Goal: Task Accomplishment & Management: Manage account settings

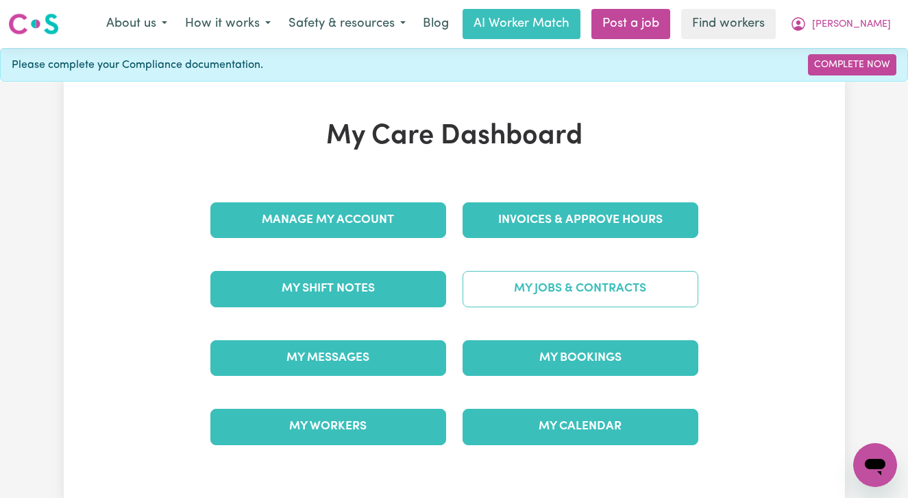
click at [596, 296] on link "My Jobs & Contracts" at bounding box center [581, 289] width 236 height 36
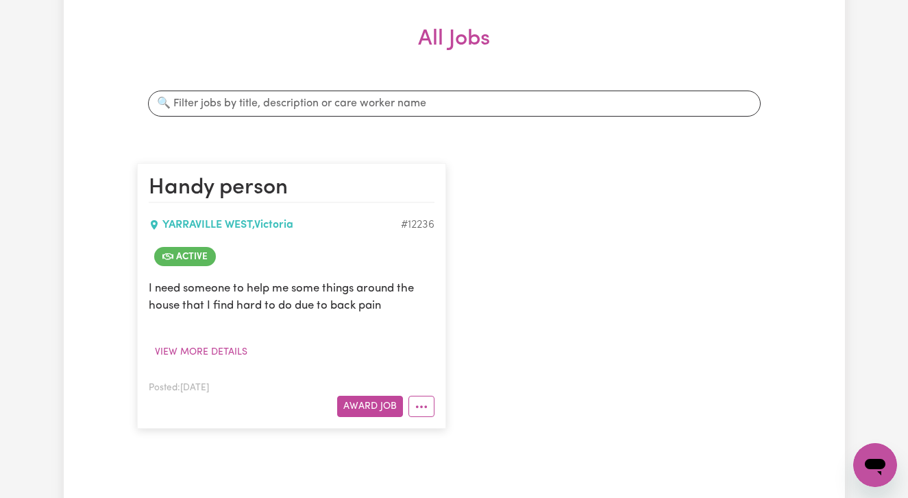
scroll to position [289, 0]
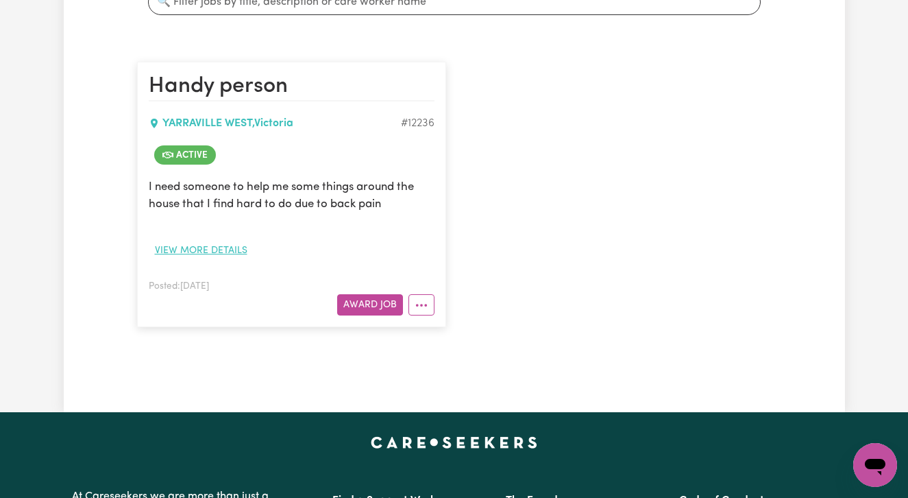
click at [229, 253] on button "View more details" at bounding box center [201, 250] width 105 height 21
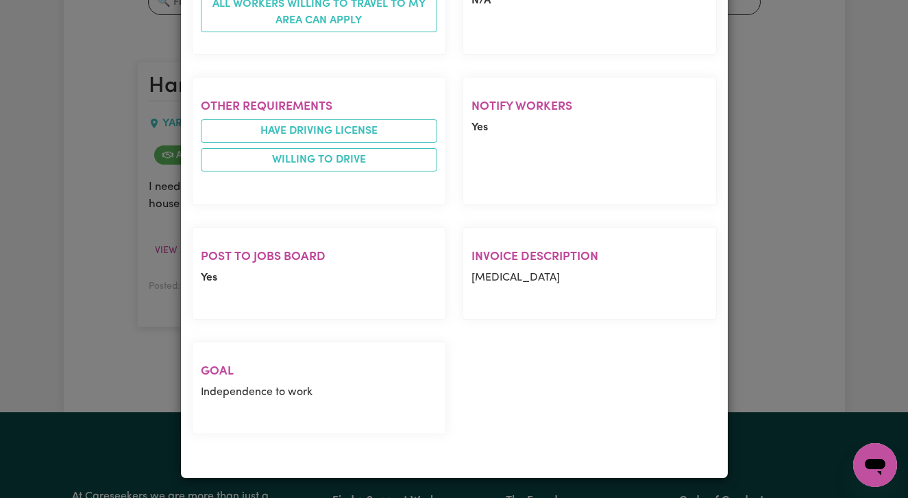
scroll to position [834, 0]
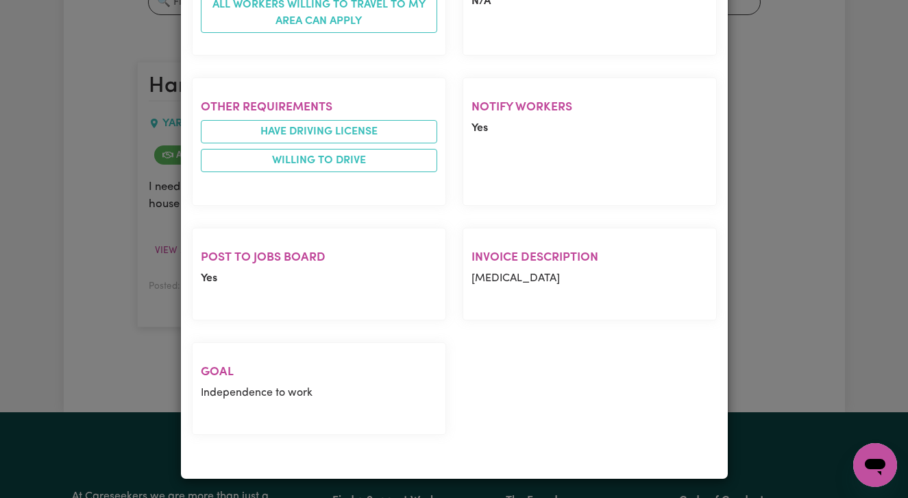
drag, startPoint x: 579, startPoint y: 282, endPoint x: 463, endPoint y: 280, distance: 115.9
click at [463, 280] on section "Invoice description [MEDICAL_DATA]" at bounding box center [590, 274] width 254 height 93
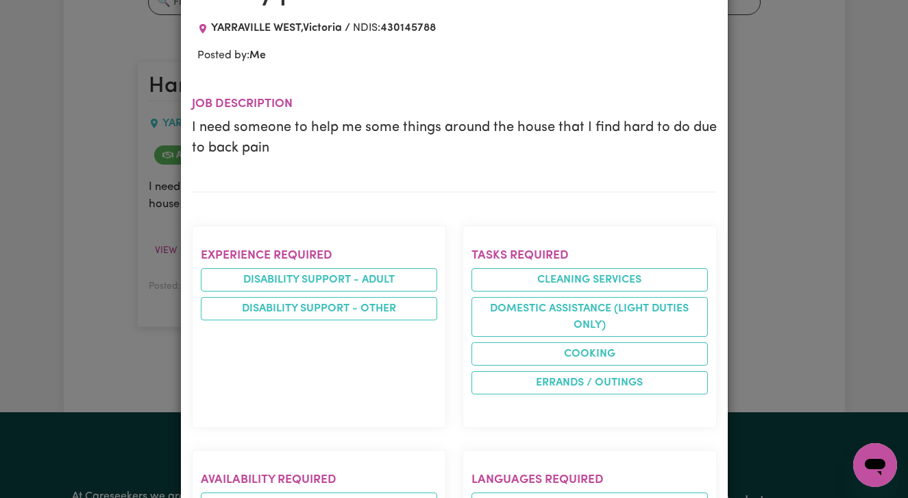
scroll to position [0, 0]
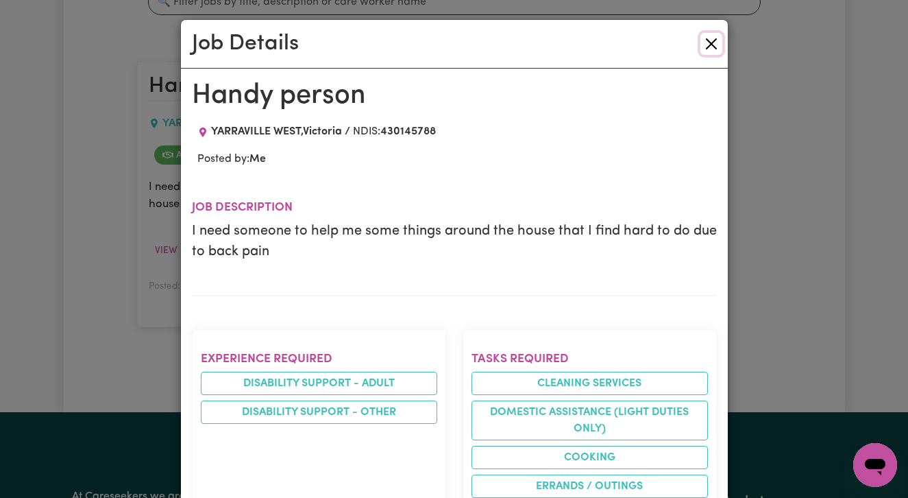
click at [714, 45] on button "Close" at bounding box center [712, 44] width 22 height 22
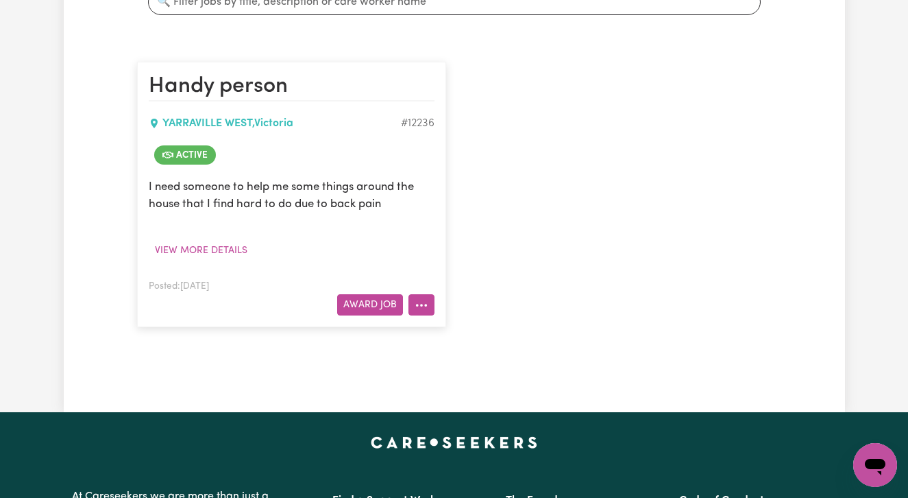
click at [421, 304] on circle "More options" at bounding box center [421, 305] width 3 height 3
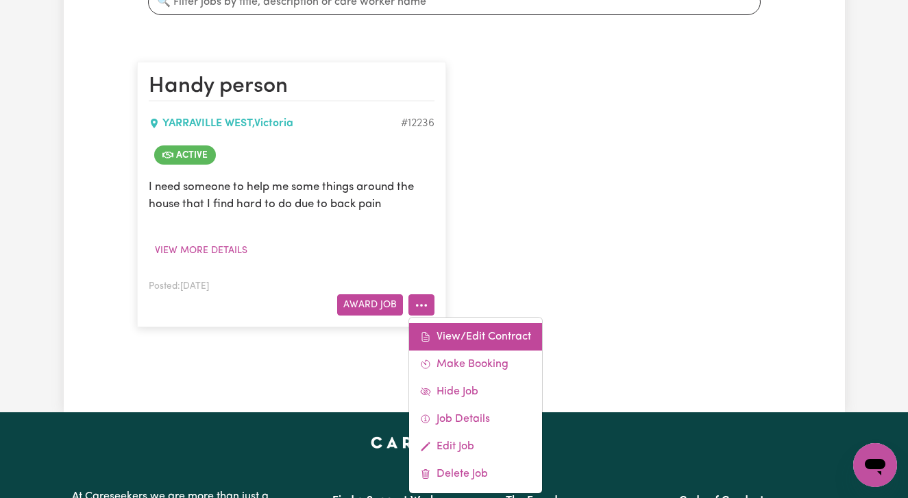
click at [470, 337] on link "View/Edit Contract" at bounding box center [475, 336] width 133 height 27
select select "WEEKDAY_DAYTIME"
select select "ASSISTANCE_SELF_CARE"
select select "ONE"
select select "[DATE]"
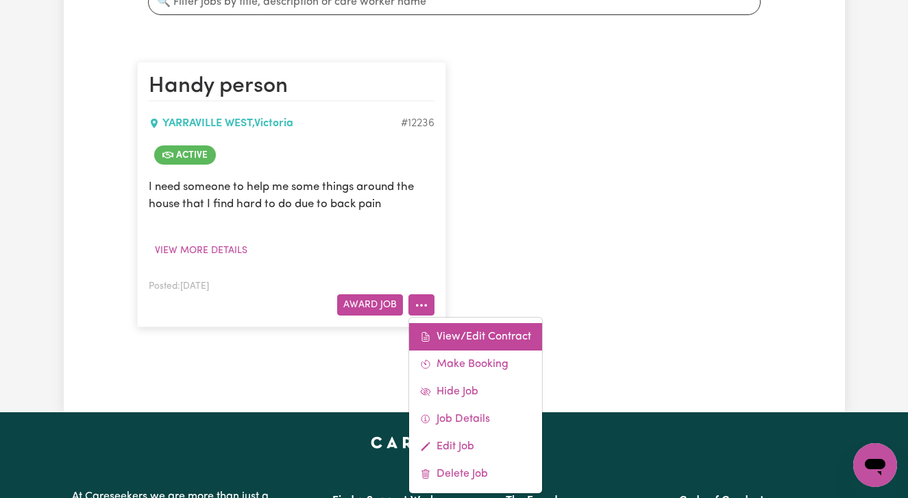
select select "ASSISTANCE_SELF_CARE"
select select "ONE"
select select "[DATE]"
select select "ASSISTANCE_SELF_CARE"
select select "ONE"
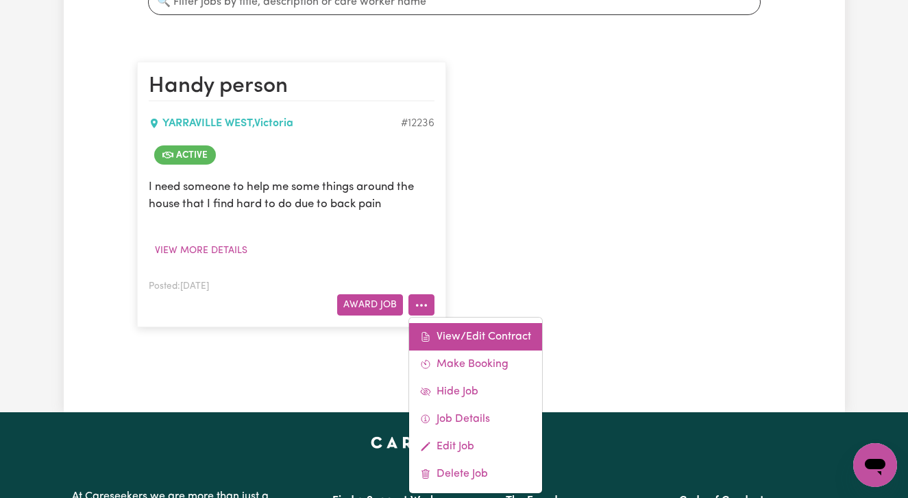
select select "PUBLIC_HOLIDAY"
select select "ASSISTANCE_SELF_CARE"
select select "ONE"
select select "WEEKDAY_EVENING"
select select "ASSISTANCE_SELF_CARE"
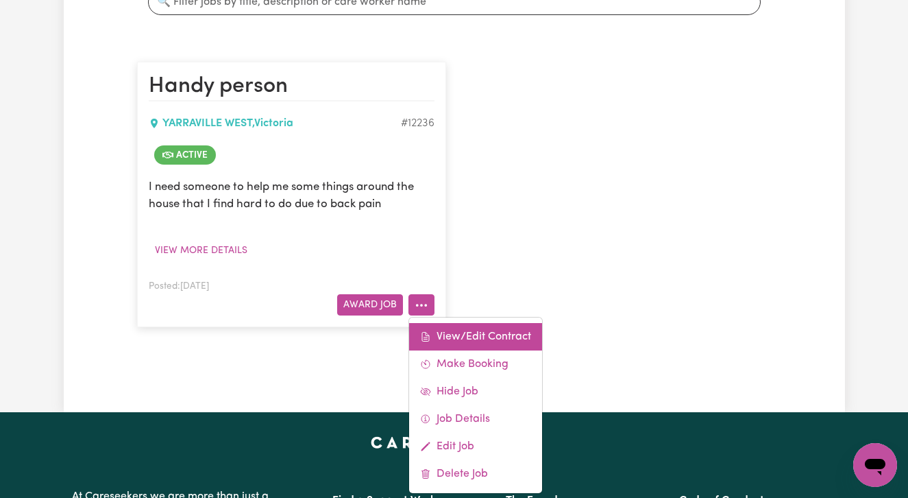
select select "ONE"
select select "OVERNIGHT_ACTIVE"
select select "OVERNIGHT_ACTIVE_STANDARD"
select select "ONE"
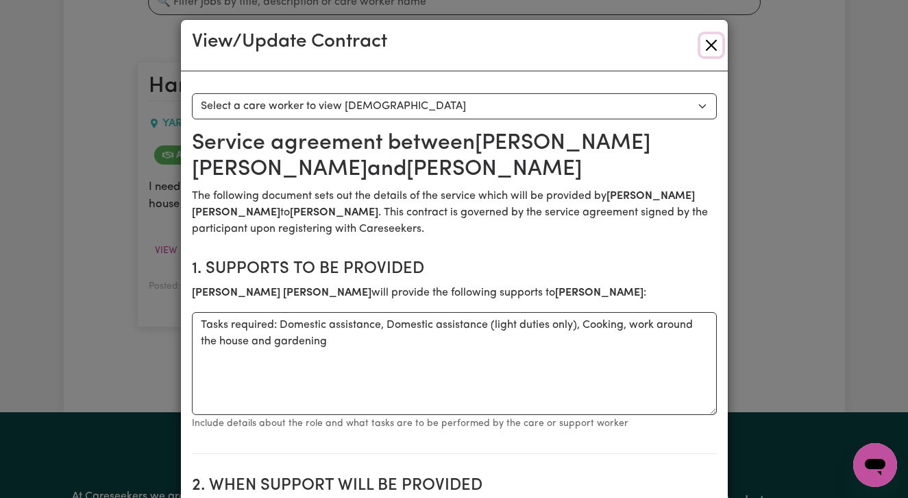
click at [711, 45] on button "Close" at bounding box center [712, 45] width 22 height 22
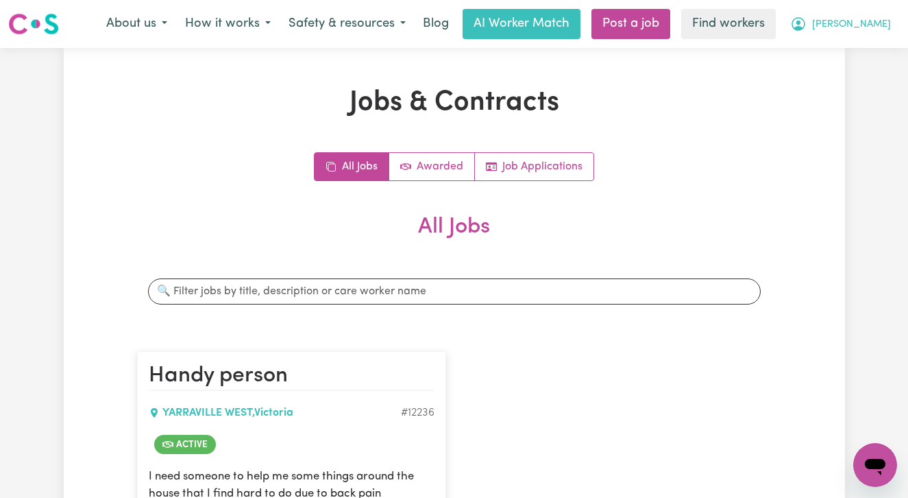
click at [879, 19] on span "[PERSON_NAME]" at bounding box center [851, 24] width 79 height 15
click at [868, 51] on link "My Dashboard" at bounding box center [845, 53] width 108 height 26
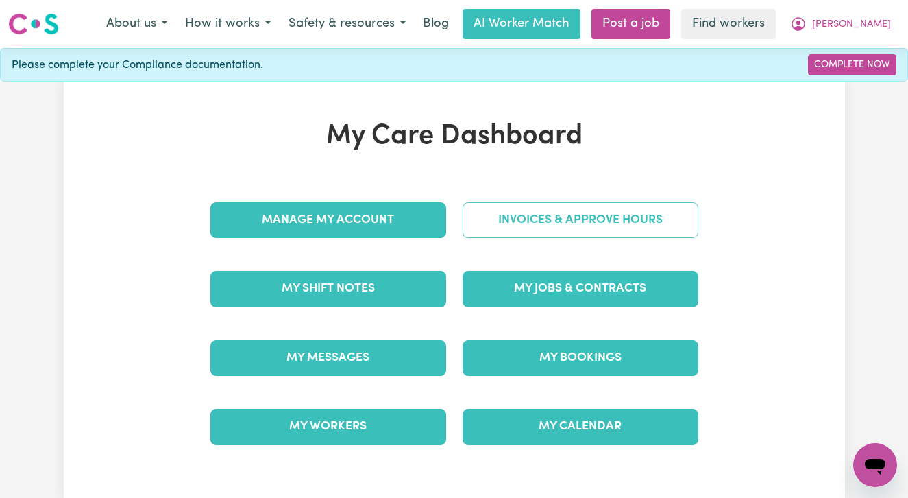
click at [593, 215] on link "Invoices & Approve Hours" at bounding box center [581, 220] width 236 height 36
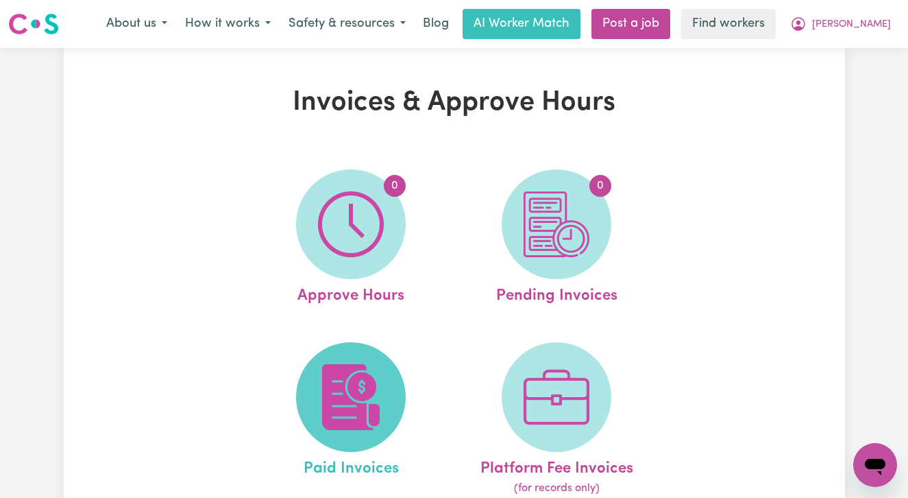
click at [367, 384] on img at bounding box center [351, 397] width 66 height 66
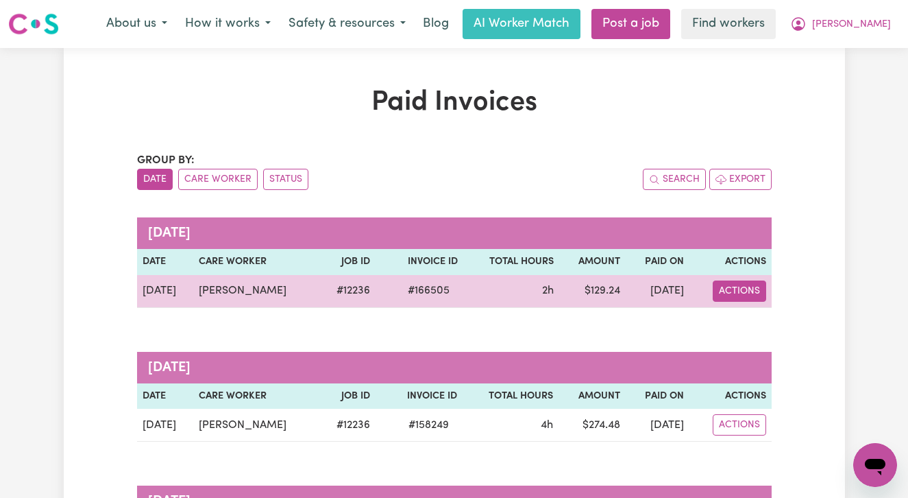
click at [733, 295] on button "Actions" at bounding box center [739, 290] width 53 height 21
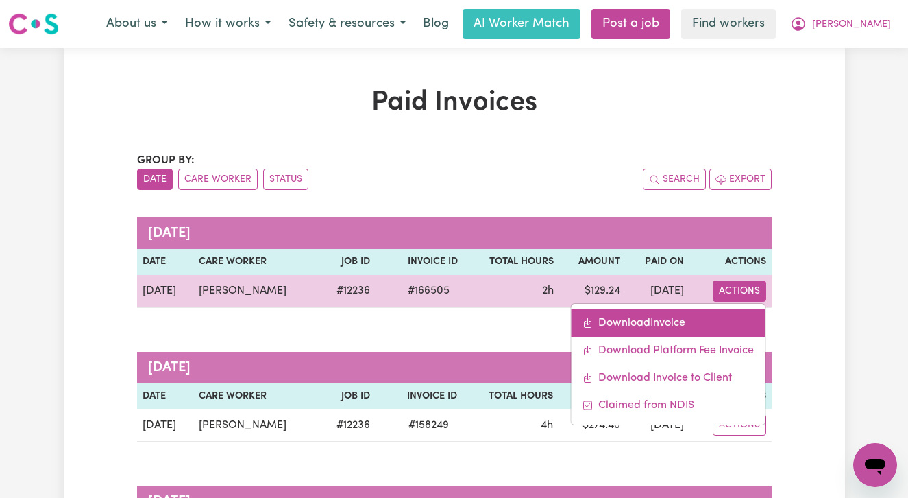
click at [704, 326] on link "Download Invoice" at bounding box center [668, 322] width 194 height 27
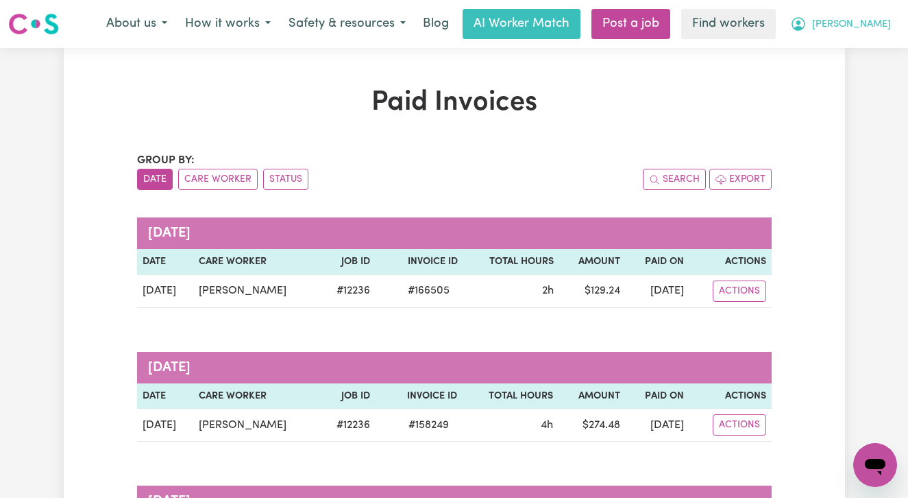
click at [890, 26] on button "[PERSON_NAME]" at bounding box center [840, 24] width 119 height 29
click at [872, 52] on link "My Dashboard" at bounding box center [845, 53] width 108 height 26
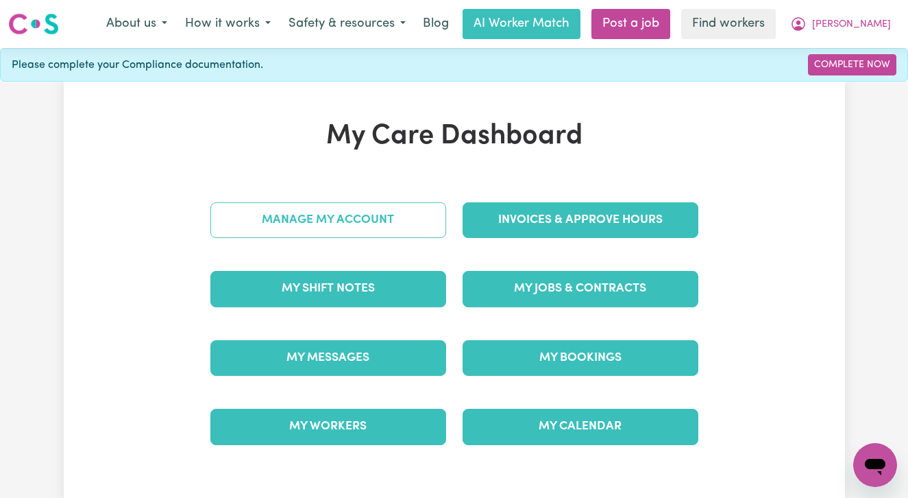
click at [388, 229] on link "Manage My Account" at bounding box center [328, 220] width 236 height 36
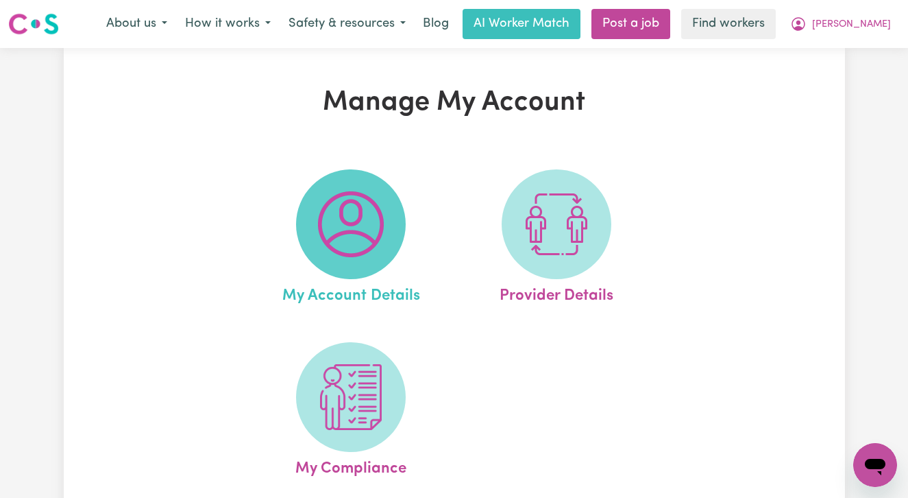
click at [352, 260] on span at bounding box center [351, 224] width 110 height 110
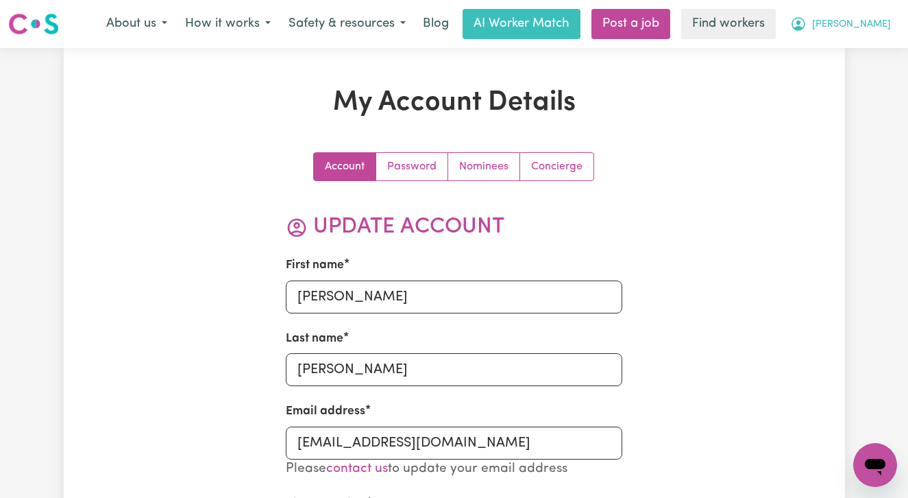
click at [879, 31] on span "[PERSON_NAME]" at bounding box center [851, 24] width 79 height 15
click at [876, 45] on link "My Dashboard" at bounding box center [845, 53] width 108 height 26
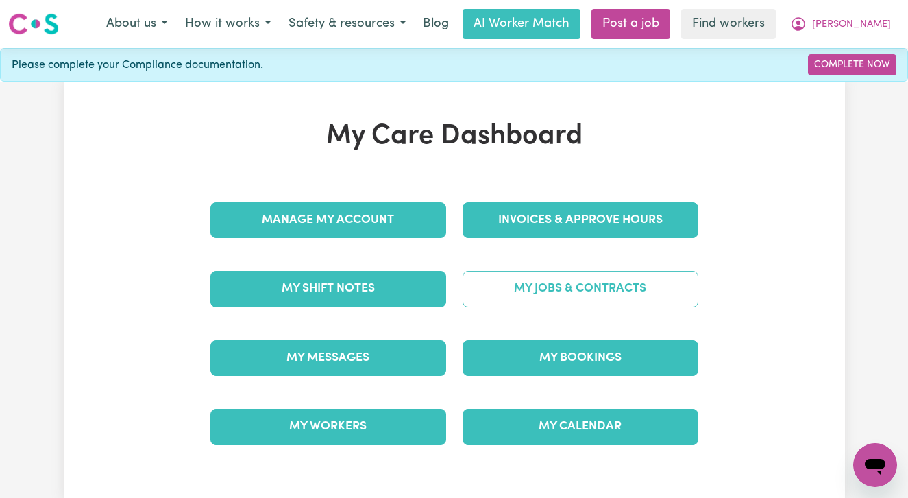
click at [559, 292] on link "My Jobs & Contracts" at bounding box center [581, 289] width 236 height 36
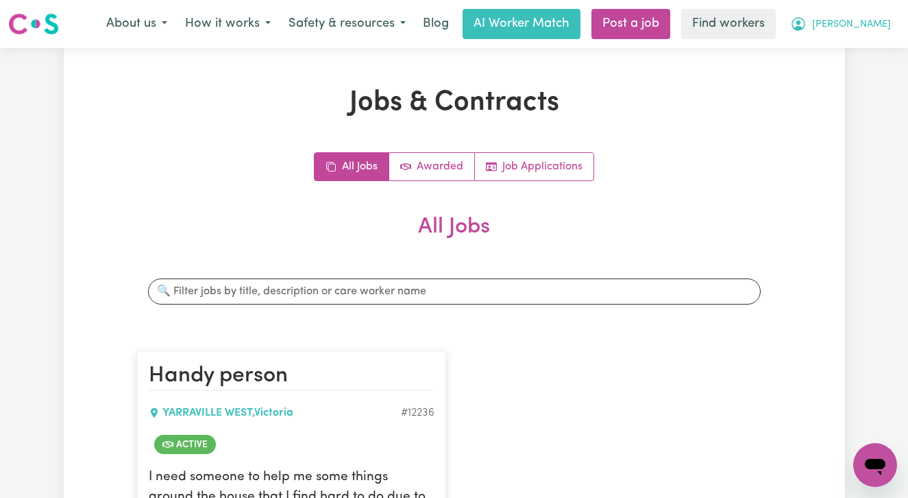
click at [890, 24] on button "[PERSON_NAME]" at bounding box center [840, 24] width 119 height 29
click at [860, 73] on link "Logout" at bounding box center [845, 79] width 108 height 26
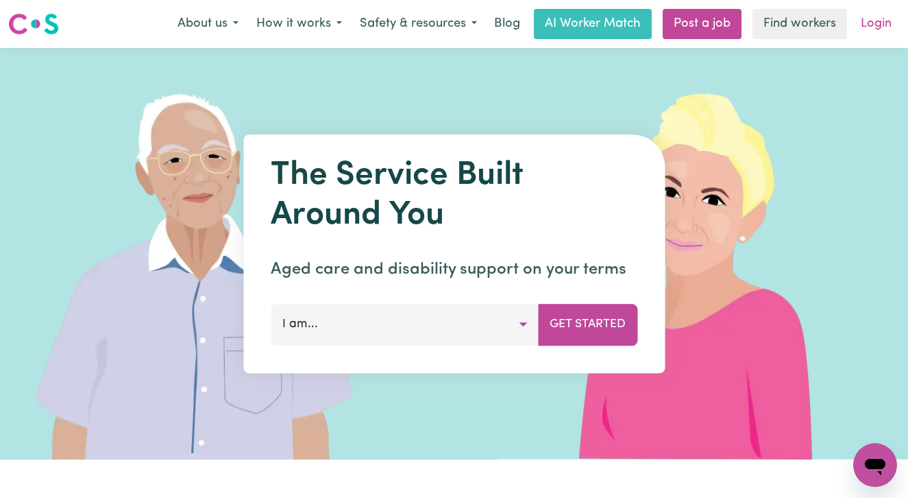
click at [879, 25] on link "Login" at bounding box center [876, 24] width 47 height 30
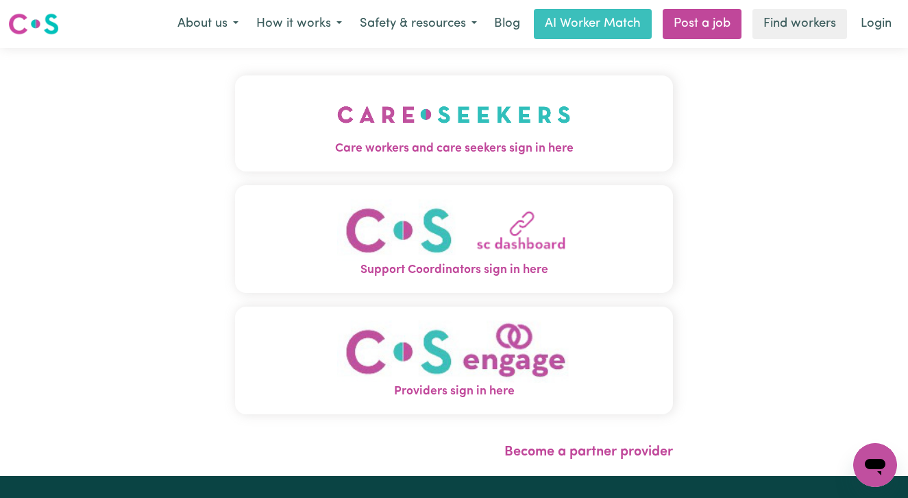
click at [427, 123] on img "Care workers and care seekers sign in here" at bounding box center [454, 114] width 234 height 51
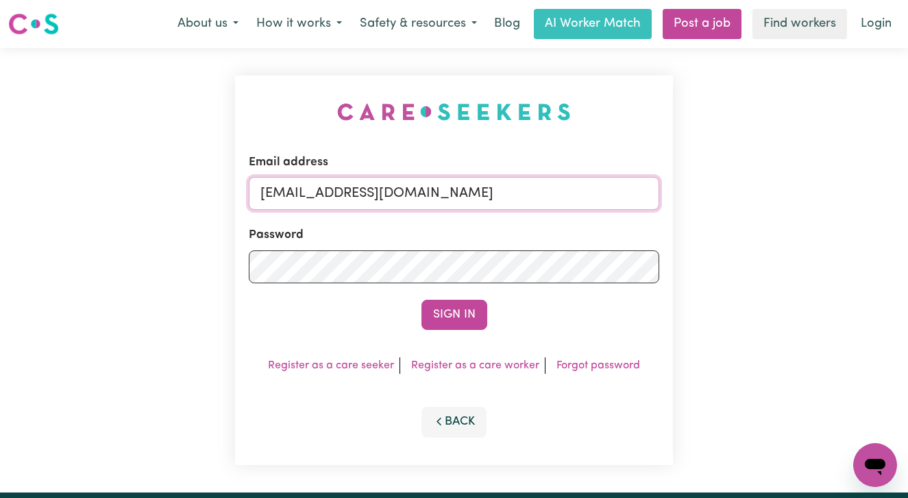
drag, startPoint x: 426, startPoint y: 194, endPoint x: 98, endPoint y: 172, distance: 328.4
click at [98, 172] on div "Email address [EMAIL_ADDRESS][DOMAIN_NAME] Password Sign In Register as a care …" at bounding box center [454, 270] width 908 height 444
paste input "[EMAIL_ADDRESS][DOMAIN_NAME]"
type input "[EMAIL_ADDRESS][DOMAIN_NAME]"
click at [422, 300] on button "Sign In" at bounding box center [455, 315] width 66 height 30
